Goal: Information Seeking & Learning: Learn about a topic

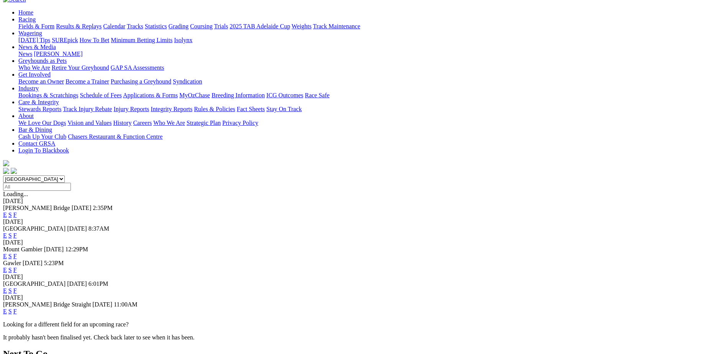
scroll to position [77, 0]
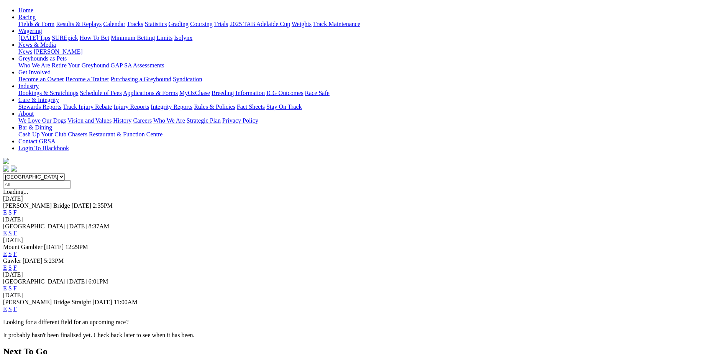
click at [17, 285] on link "F" at bounding box center [14, 288] width 3 height 7
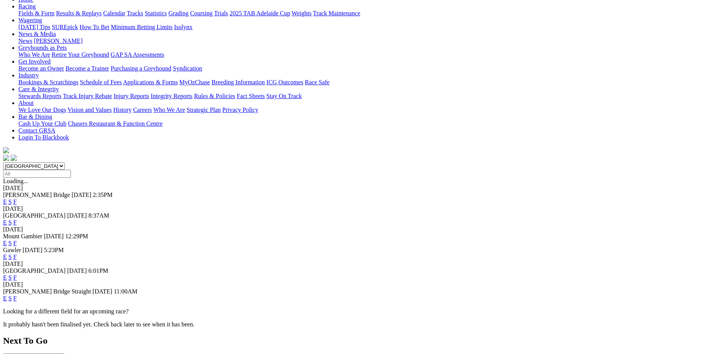
scroll to position [105, 0]
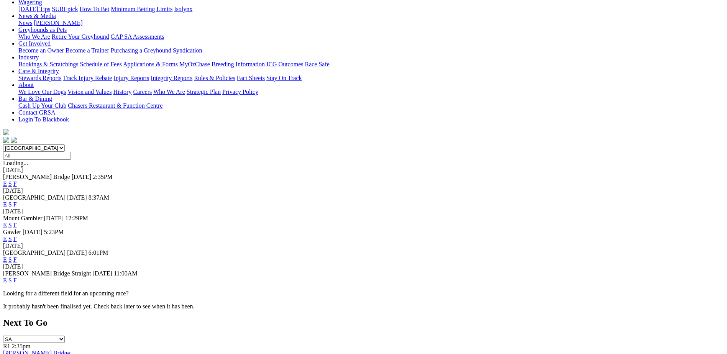
click at [12, 256] on link "S" at bounding box center [9, 259] width 3 height 7
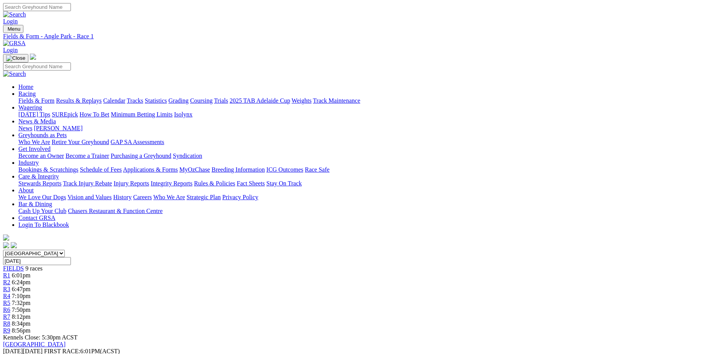
click at [31, 279] on span "6:24pm" at bounding box center [21, 282] width 19 height 7
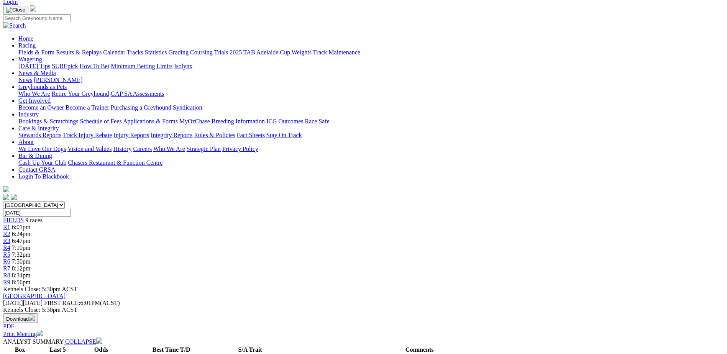
scroll to position [67, 0]
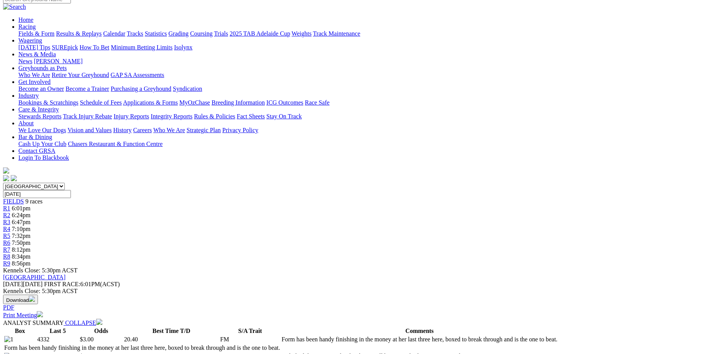
click at [31, 226] on span "7:10pm" at bounding box center [21, 229] width 19 height 7
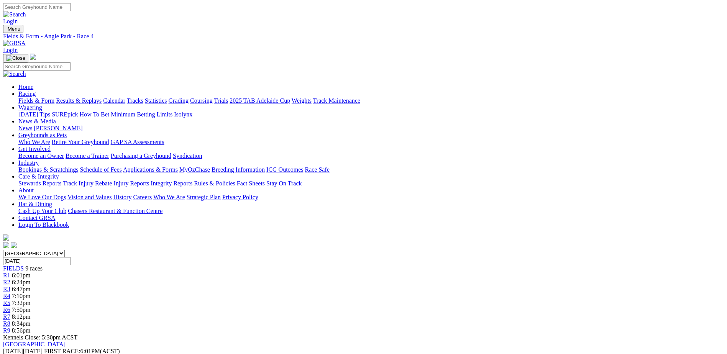
click at [31, 320] on span "8:34pm" at bounding box center [21, 323] width 19 height 7
